Goal: Information Seeking & Learning: Learn about a topic

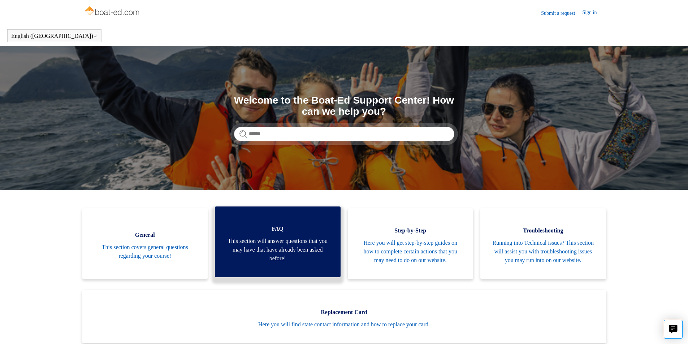
click at [278, 256] on span "This section will answer questions that you may have that have already been ask…" at bounding box center [278, 250] width 104 height 26
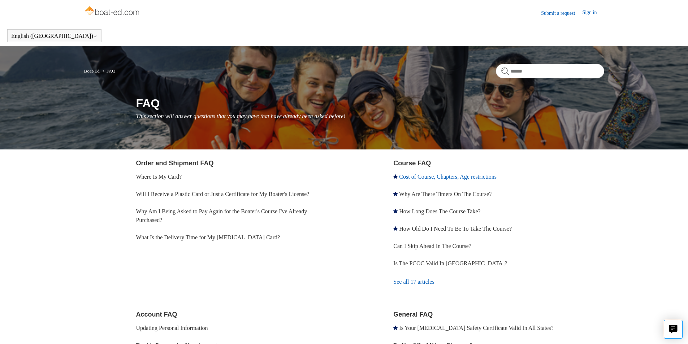
click at [431, 177] on link "Cost of Course, Chapters, Age restrictions" at bounding box center [448, 177] width 98 height 6
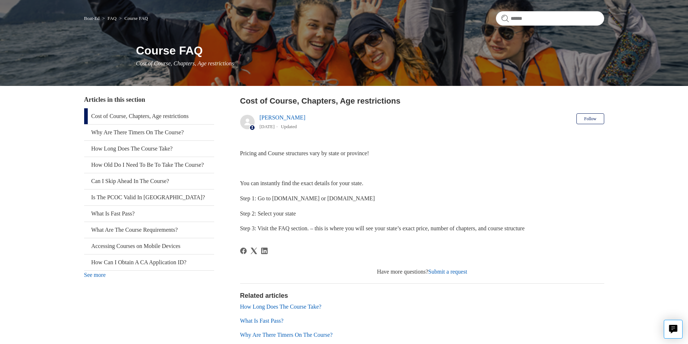
scroll to position [18, 0]
